Goal: Task Accomplishment & Management: Manage account settings

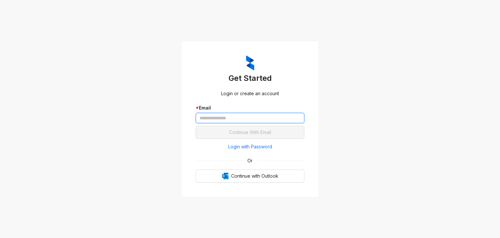
click at [222, 118] on input "text" at bounding box center [250, 118] width 109 height 10
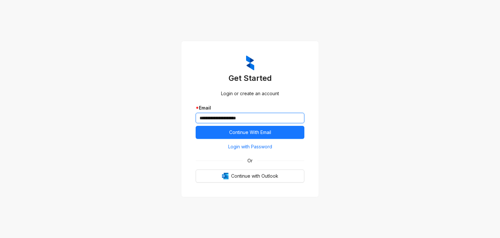
type input "**********"
click at [196, 126] on button "Continue With Email" at bounding box center [250, 132] width 109 height 13
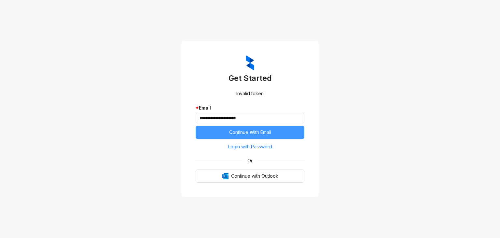
click at [254, 133] on span "Continue With Email" at bounding box center [250, 132] width 42 height 7
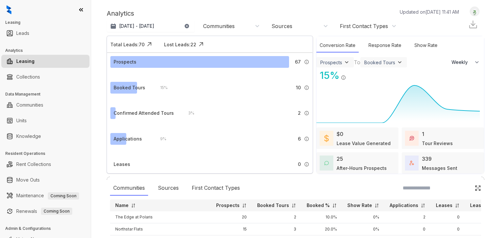
select select "******"
click at [131, 85] on div "Booked Tours" at bounding box center [130, 87] width 32 height 7
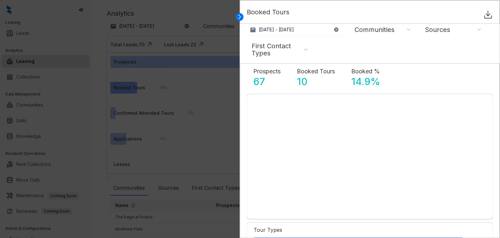
select select "******"
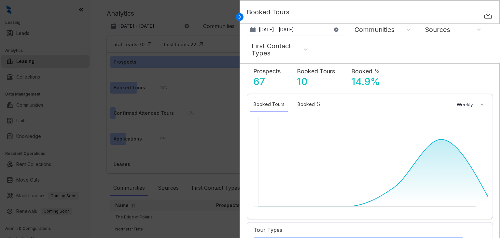
click at [178, 12] on div at bounding box center [250, 119] width 500 height 238
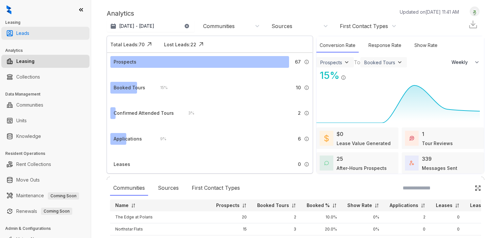
click at [25, 35] on link "Leads" at bounding box center [22, 33] width 13 height 13
click at [29, 35] on link "Leads" at bounding box center [22, 33] width 13 height 13
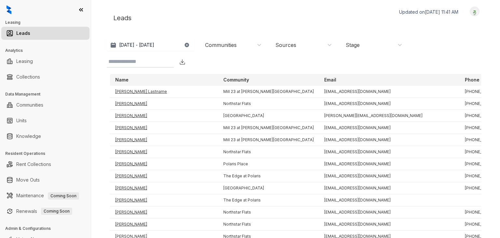
click at [398, 48] on div "Stage" at bounding box center [374, 44] width 57 height 7
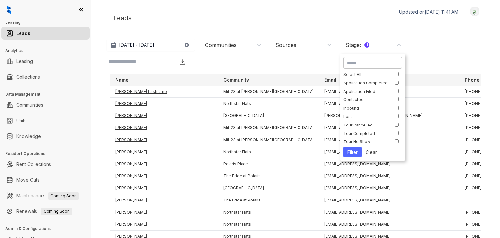
click at [350, 150] on button "Filter" at bounding box center [352, 151] width 18 height 11
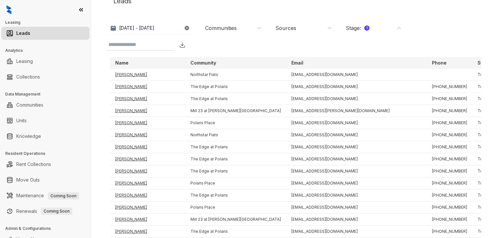
scroll to position [17, 0]
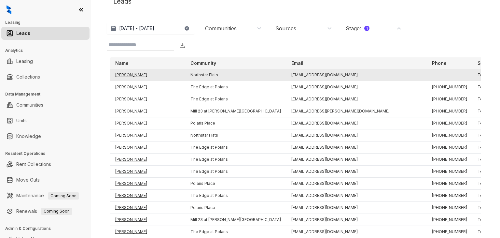
click at [132, 74] on td "[PERSON_NAME]" at bounding box center [147, 75] width 75 height 12
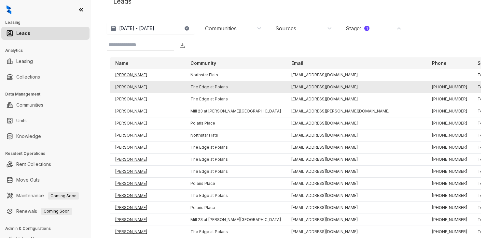
click at [128, 87] on td "[PERSON_NAME]" at bounding box center [147, 87] width 75 height 12
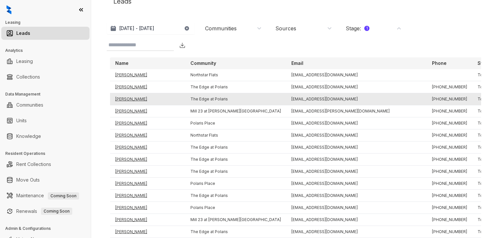
click at [127, 98] on td "[PERSON_NAME]" at bounding box center [147, 99] width 75 height 12
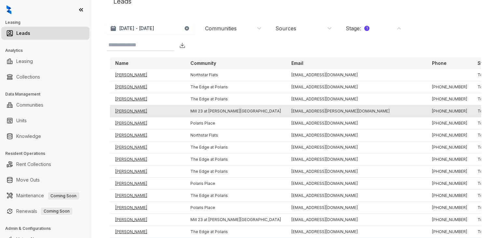
click at [126, 111] on td "[PERSON_NAME]" at bounding box center [147, 111] width 75 height 12
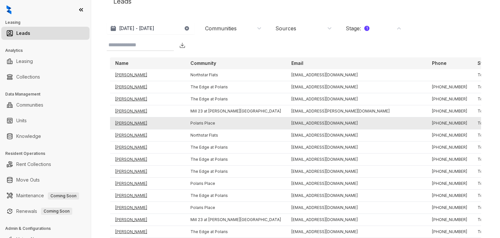
click at [126, 121] on td "[PERSON_NAME]" at bounding box center [147, 123] width 75 height 12
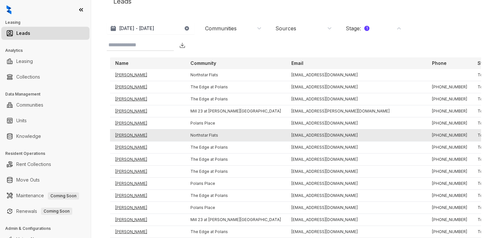
click at [127, 135] on td "[PERSON_NAME]" at bounding box center [147, 135] width 75 height 12
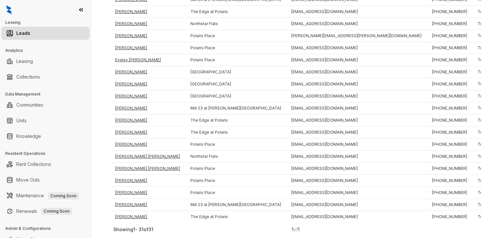
scroll to position [9, 0]
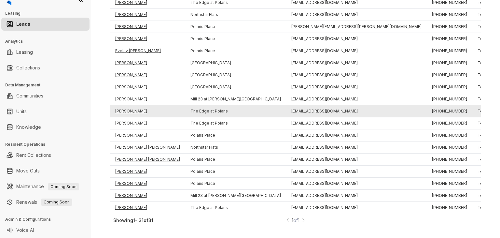
click at [129, 107] on td "[PERSON_NAME]" at bounding box center [147, 111] width 75 height 12
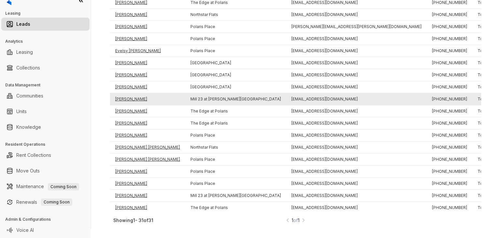
click at [136, 93] on td "[PERSON_NAME]" at bounding box center [147, 99] width 75 height 12
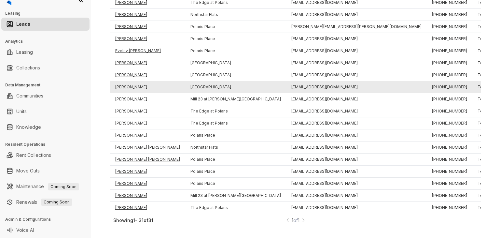
click at [136, 83] on td "[PERSON_NAME]" at bounding box center [147, 87] width 75 height 12
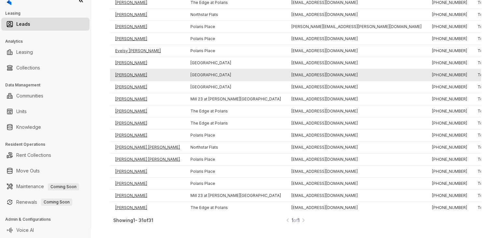
click at [132, 70] on td "[PERSON_NAME]" at bounding box center [147, 75] width 75 height 12
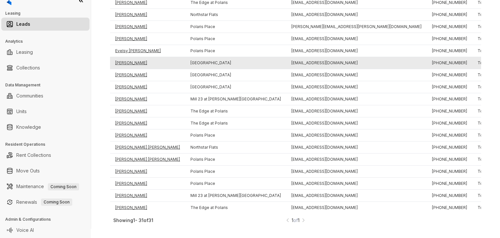
click at [137, 60] on td "[PERSON_NAME]" at bounding box center [147, 63] width 75 height 12
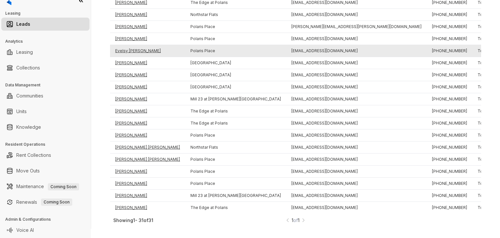
click at [142, 46] on td "Evelsy [PERSON_NAME]" at bounding box center [147, 51] width 75 height 12
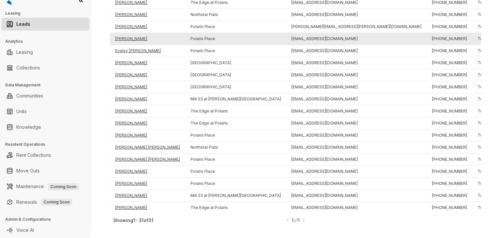
click at [133, 33] on td "[PERSON_NAME]" at bounding box center [147, 39] width 75 height 12
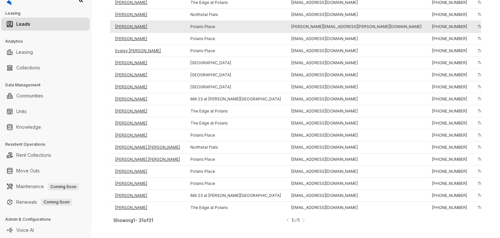
click at [140, 24] on td "[PERSON_NAME]" at bounding box center [147, 27] width 75 height 12
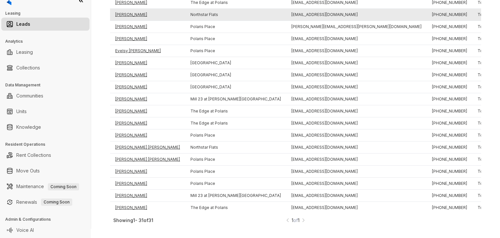
click at [137, 13] on td "[PERSON_NAME]" at bounding box center [147, 15] width 75 height 12
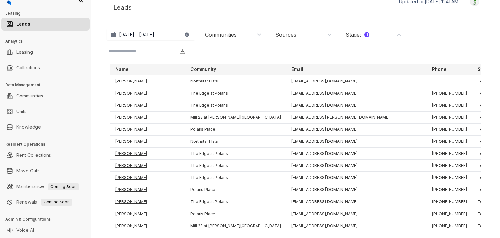
scroll to position [0, 0]
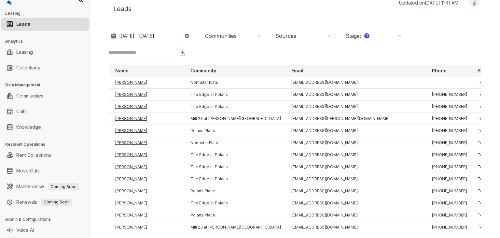
click at [386, 35] on div "Stage : 1" at bounding box center [374, 35] width 57 height 7
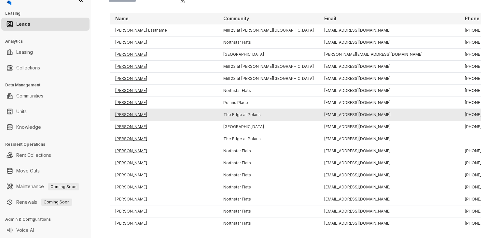
scroll to position [52, 0]
click at [128, 113] on td "[PERSON_NAME]" at bounding box center [164, 115] width 108 height 12
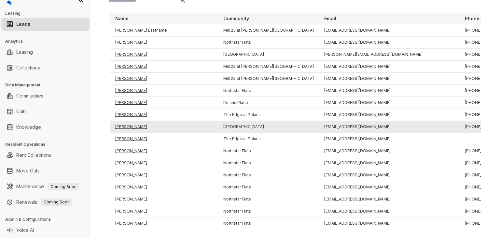
click at [127, 125] on td "[PERSON_NAME]" at bounding box center [164, 127] width 108 height 12
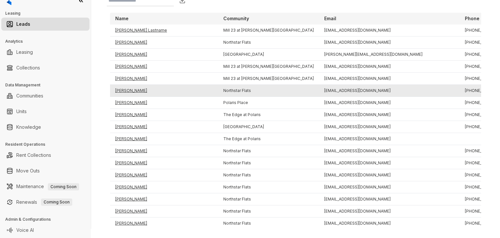
scroll to position [35, 0]
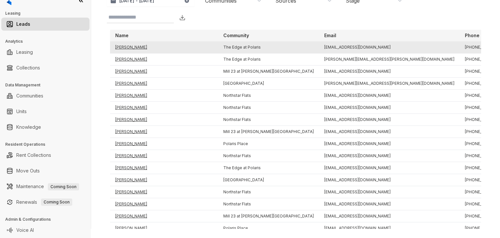
click at [140, 48] on td "[PERSON_NAME]" at bounding box center [164, 47] width 108 height 12
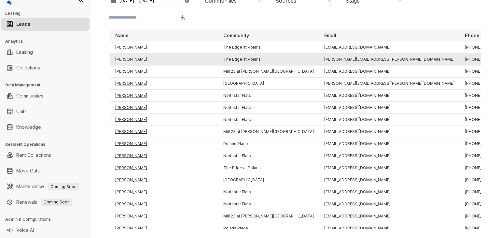
click at [133, 57] on td "[PERSON_NAME]" at bounding box center [164, 59] width 108 height 12
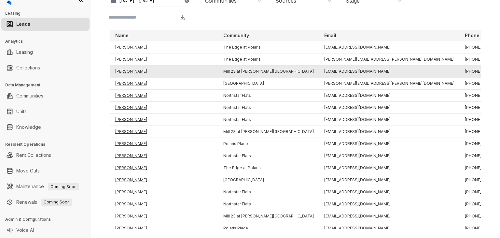
click at [131, 71] on td "[PERSON_NAME]" at bounding box center [164, 71] width 108 height 12
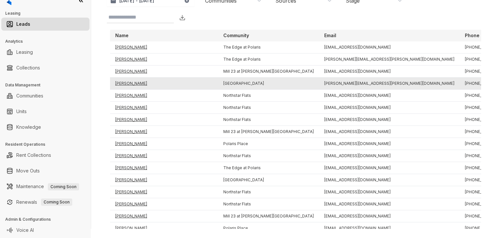
click at [132, 82] on td "[PERSON_NAME]" at bounding box center [164, 83] width 108 height 12
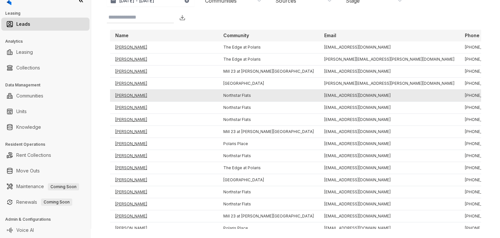
click at [132, 95] on td "[PERSON_NAME]" at bounding box center [164, 96] width 108 height 12
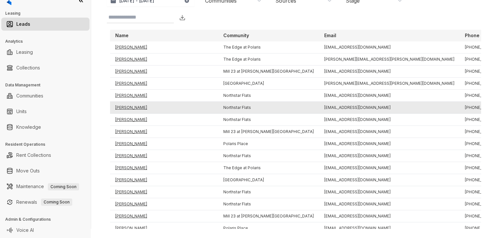
click at [133, 106] on td "[PERSON_NAME]" at bounding box center [164, 108] width 108 height 12
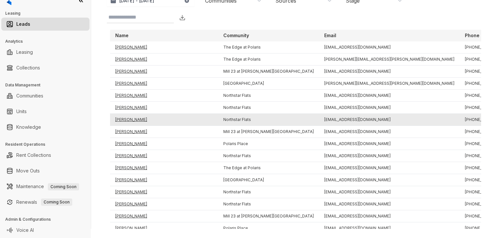
click at [132, 118] on td "[PERSON_NAME]" at bounding box center [164, 120] width 108 height 12
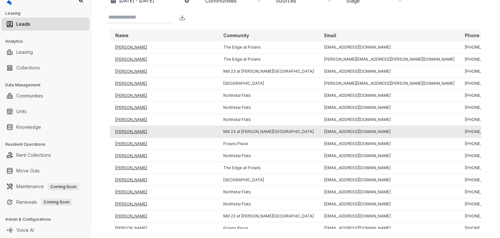
click at [131, 130] on td "[PERSON_NAME]" at bounding box center [164, 132] width 108 height 12
